Goal: Communication & Community: Connect with others

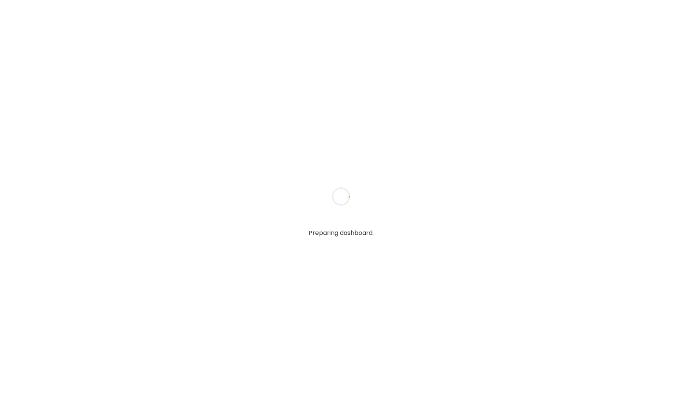
type input "*****"
type input "**********"
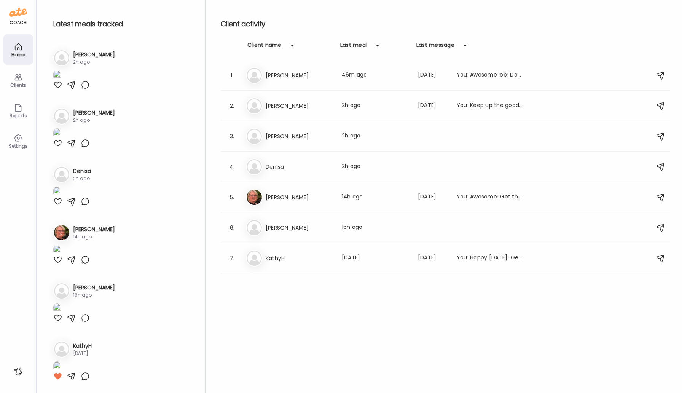
scroll to position [539, 0]
type input "**********"
click at [61, 196] on img at bounding box center [57, 192] width 8 height 10
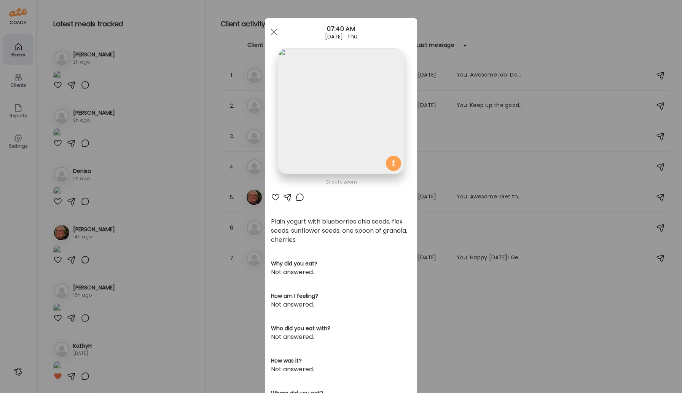
click at [300, 199] on div at bounding box center [299, 197] width 9 height 9
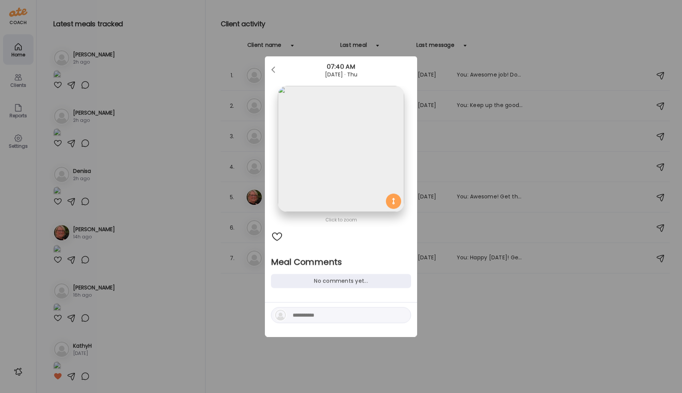
click at [338, 322] on div at bounding box center [341, 315] width 140 height 16
click at [336, 307] on div at bounding box center [341, 315] width 140 height 16
click at [338, 315] on textarea at bounding box center [344, 315] width 103 height 9
type textarea "**********"
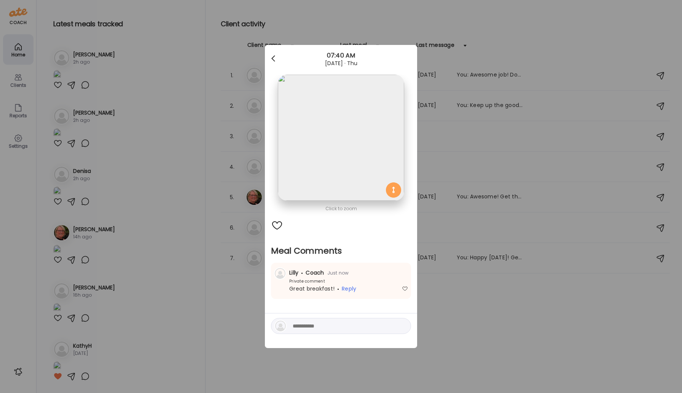
click at [271, 59] on div at bounding box center [273, 58] width 15 height 15
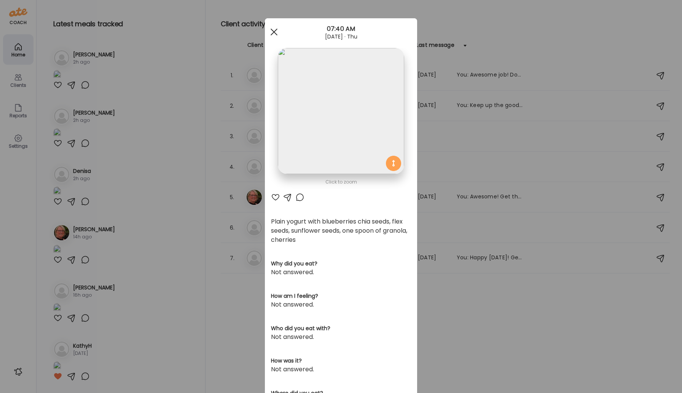
click at [274, 37] on div at bounding box center [273, 31] width 15 height 15
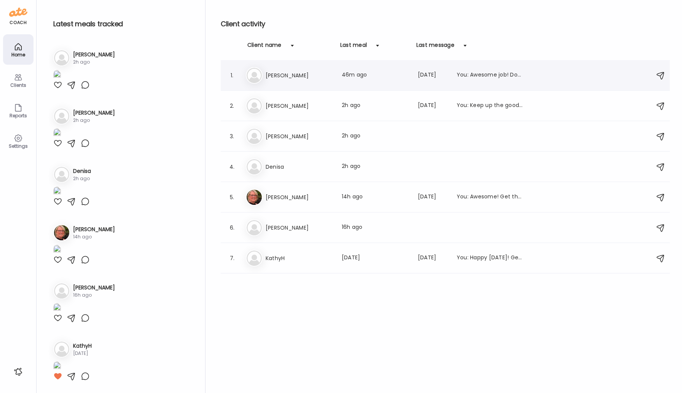
click at [283, 77] on h3 "[PERSON_NAME]" at bounding box center [299, 75] width 67 height 9
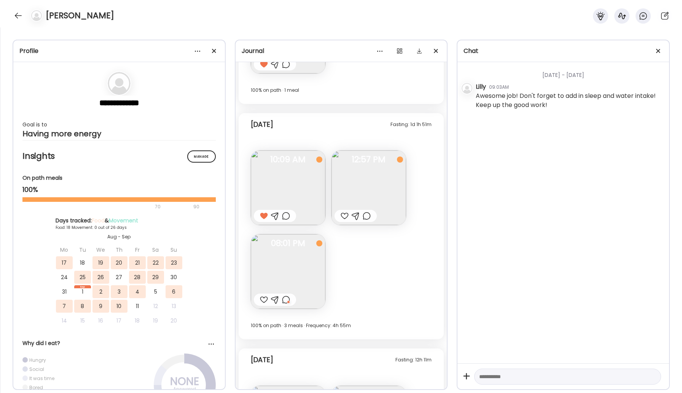
scroll to position [5897, 0]
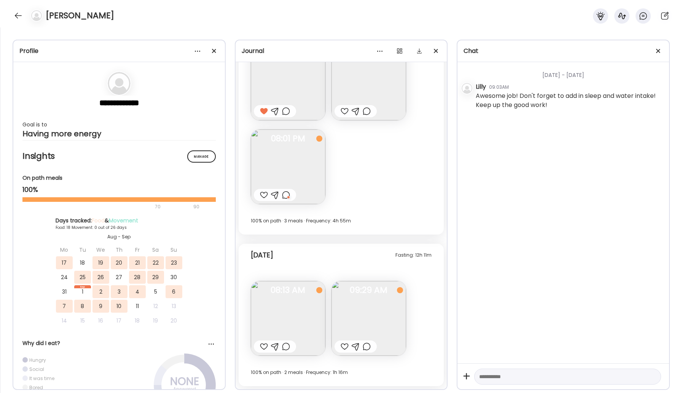
click at [298, 318] on img at bounding box center [288, 318] width 75 height 75
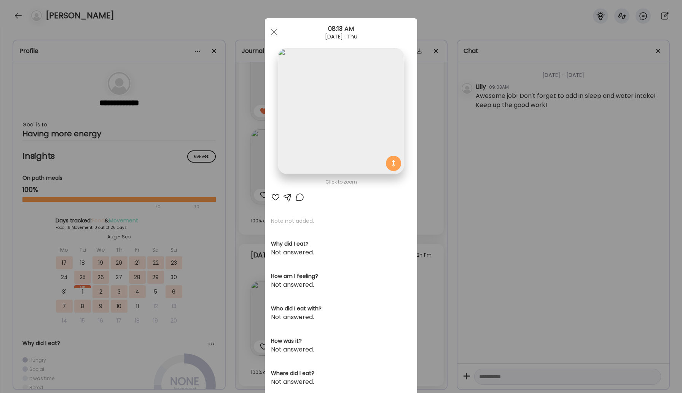
click at [303, 198] on div at bounding box center [299, 197] width 9 height 9
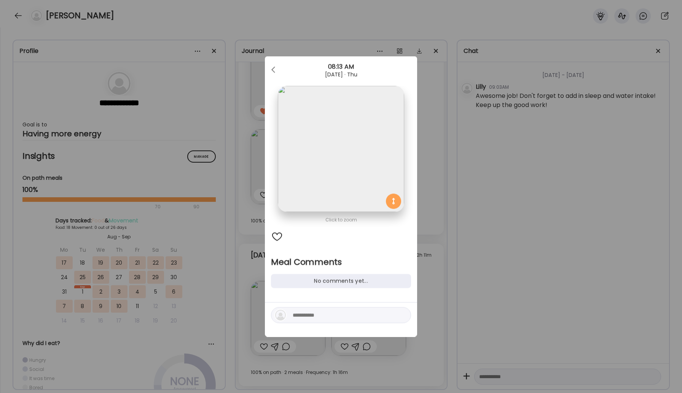
click at [323, 315] on textarea at bounding box center [344, 315] width 103 height 9
type textarea "**********"
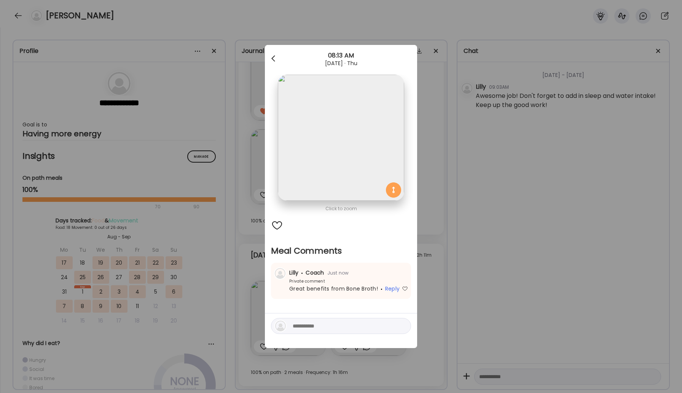
click at [275, 57] on div at bounding box center [273, 58] width 15 height 15
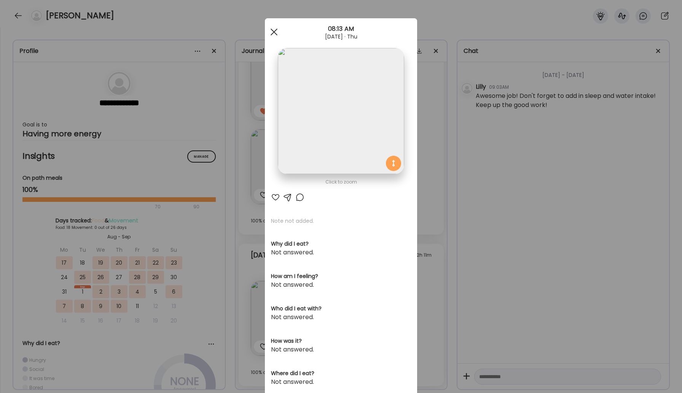
click at [274, 28] on div at bounding box center [273, 31] width 15 height 15
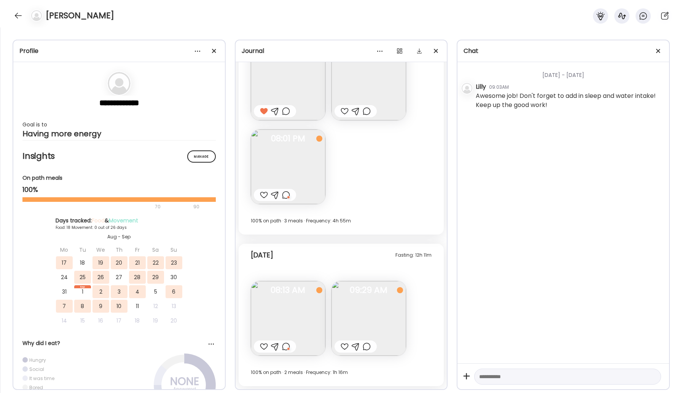
click at [344, 345] on div at bounding box center [345, 346] width 8 height 9
click at [358, 327] on img at bounding box center [369, 318] width 75 height 75
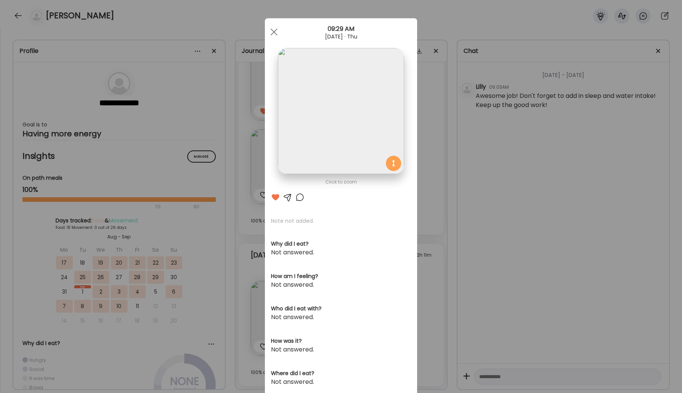
click at [393, 166] on div at bounding box center [341, 111] width 126 height 126
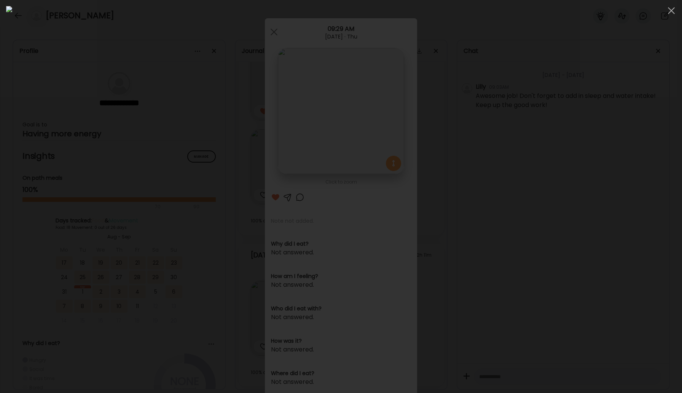
click at [393, 166] on img at bounding box center [341, 196] width 670 height 381
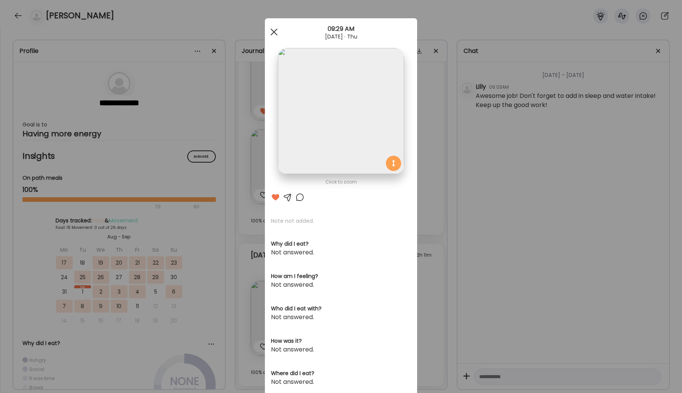
click at [276, 29] on span at bounding box center [274, 32] width 7 height 7
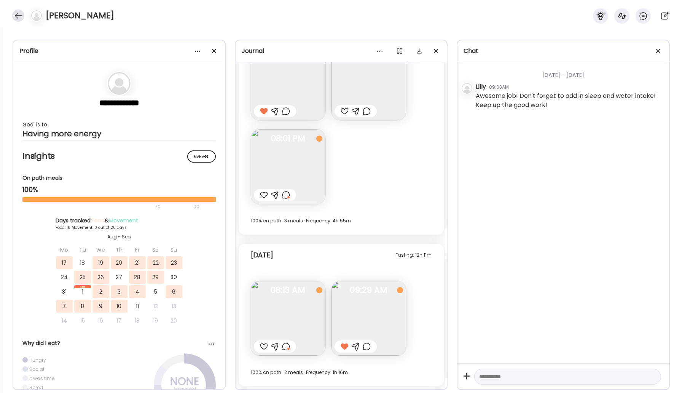
click at [15, 13] on div at bounding box center [18, 16] width 12 height 12
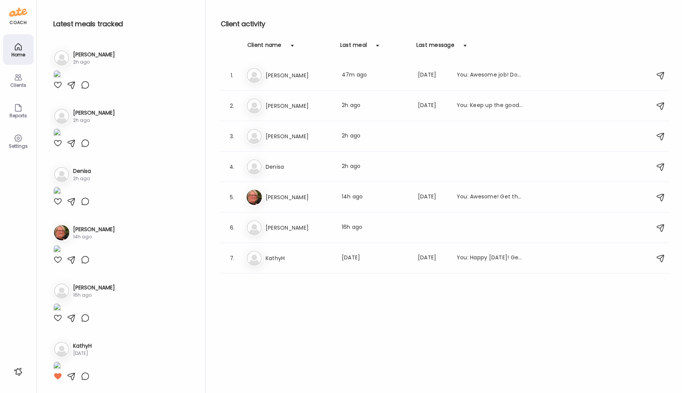
scroll to position [539, 0]
